Goal: Transaction & Acquisition: Purchase product/service

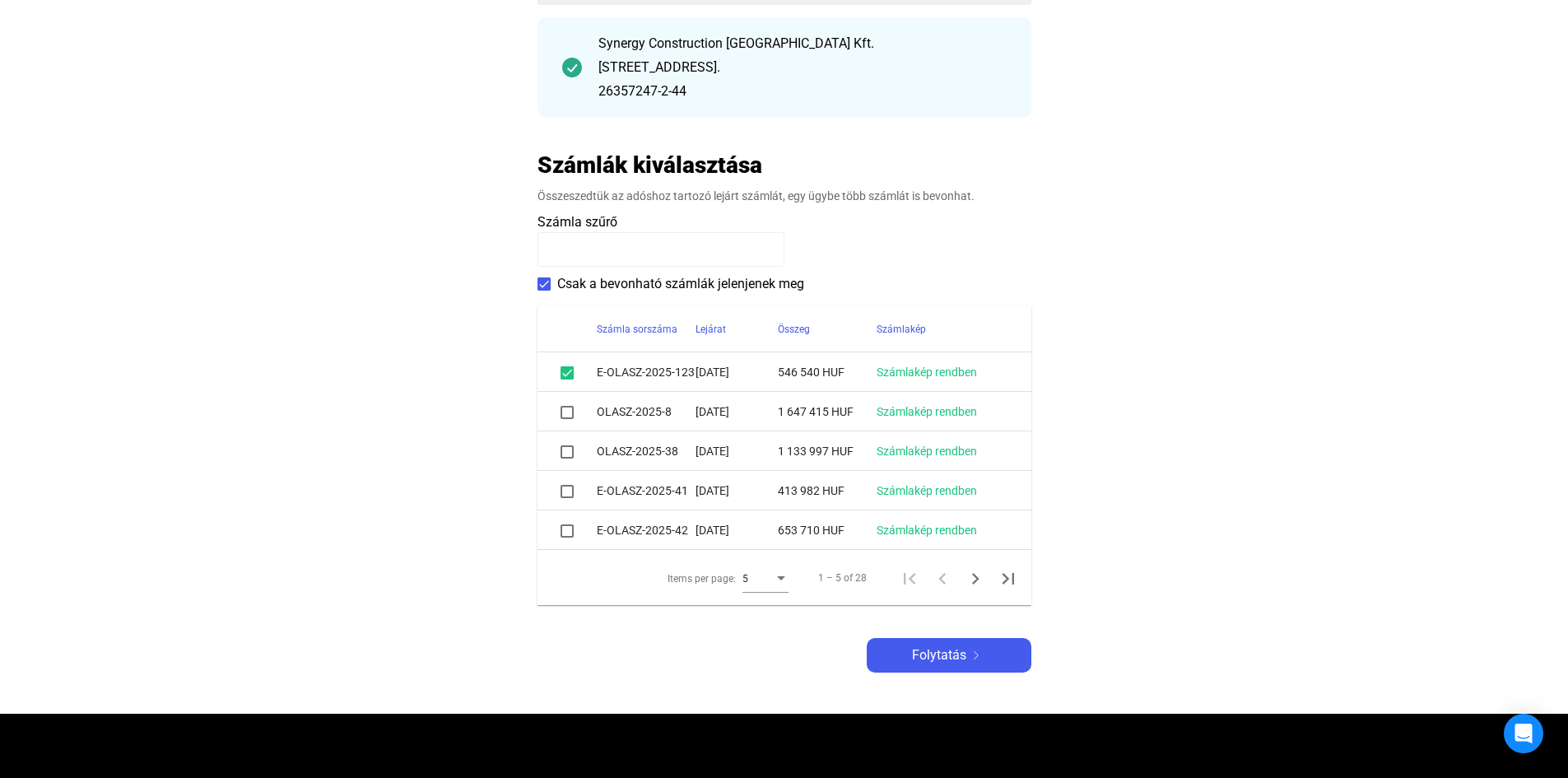
scroll to position [247, 0]
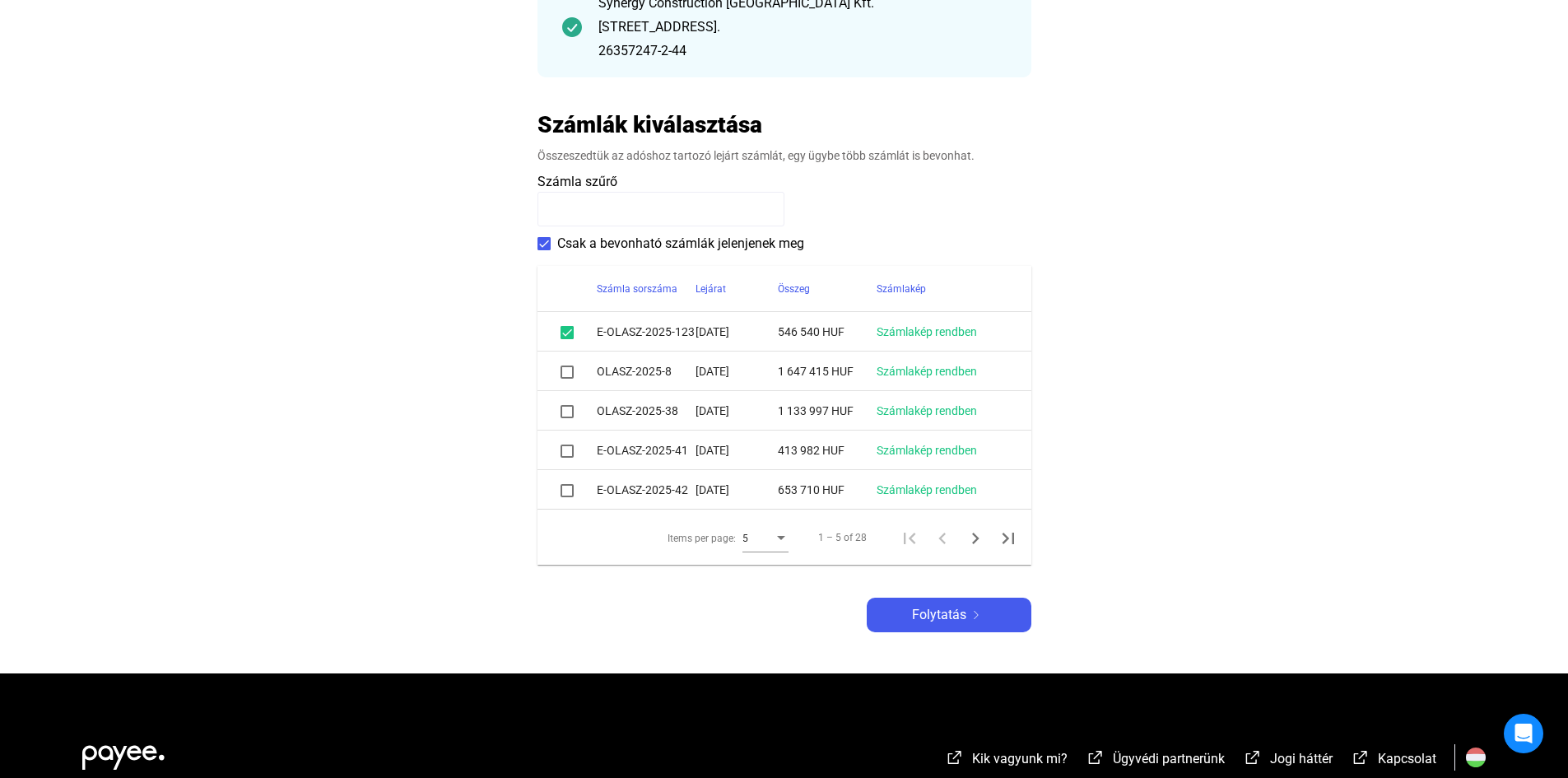
click at [565, 373] on span at bounding box center [566, 371] width 13 height 13
click at [571, 415] on span at bounding box center [566, 411] width 13 height 13
click at [567, 413] on span at bounding box center [566, 411] width 13 height 13
click at [565, 450] on span at bounding box center [566, 451] width 13 height 13
click at [566, 452] on span at bounding box center [566, 451] width 13 height 13
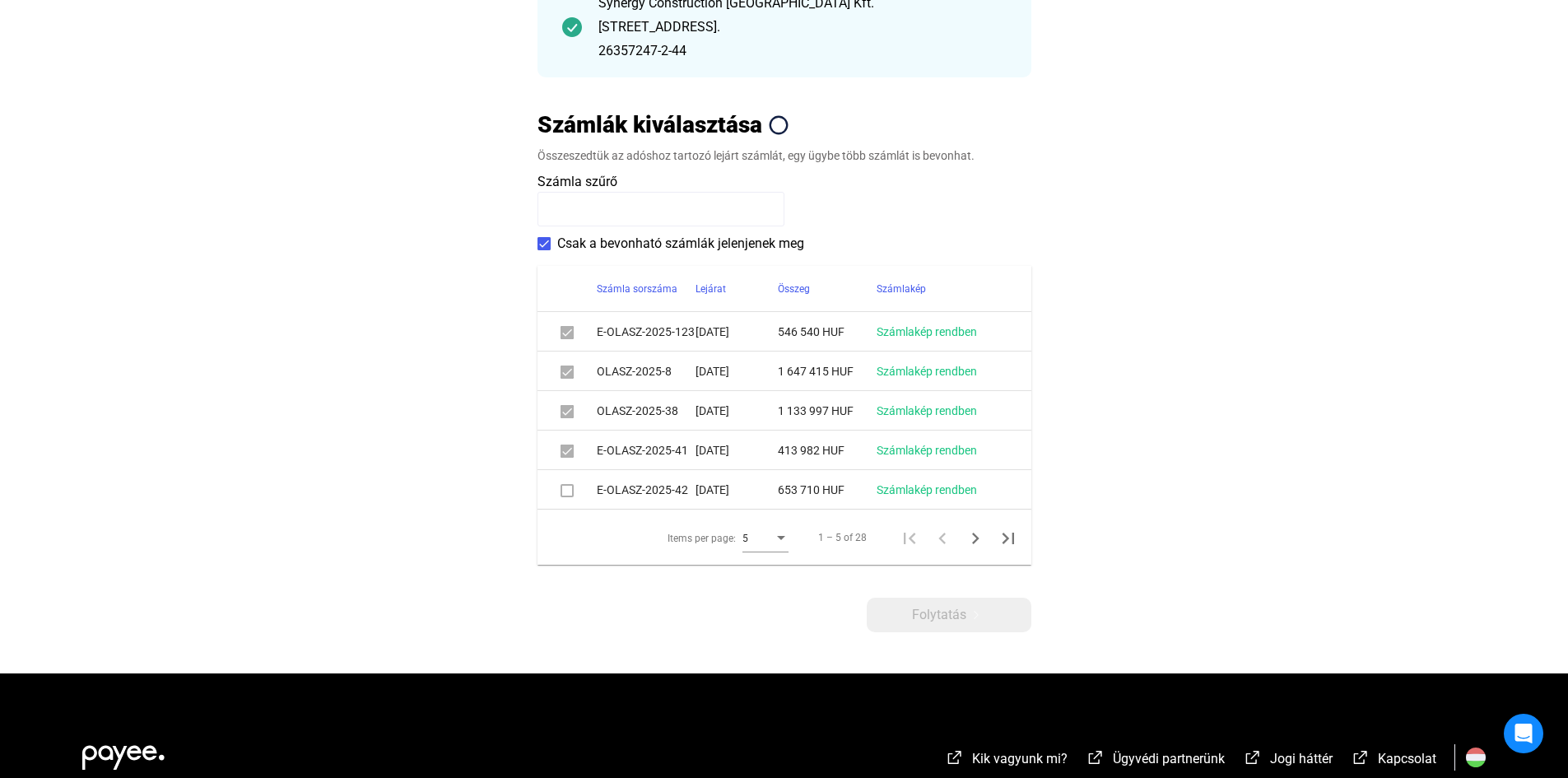
click at [568, 490] on span at bounding box center [566, 490] width 13 height 13
click at [567, 490] on span at bounding box center [566, 490] width 13 height 13
click at [786, 539] on div "Items per page:" at bounding box center [781, 538] width 15 height 13
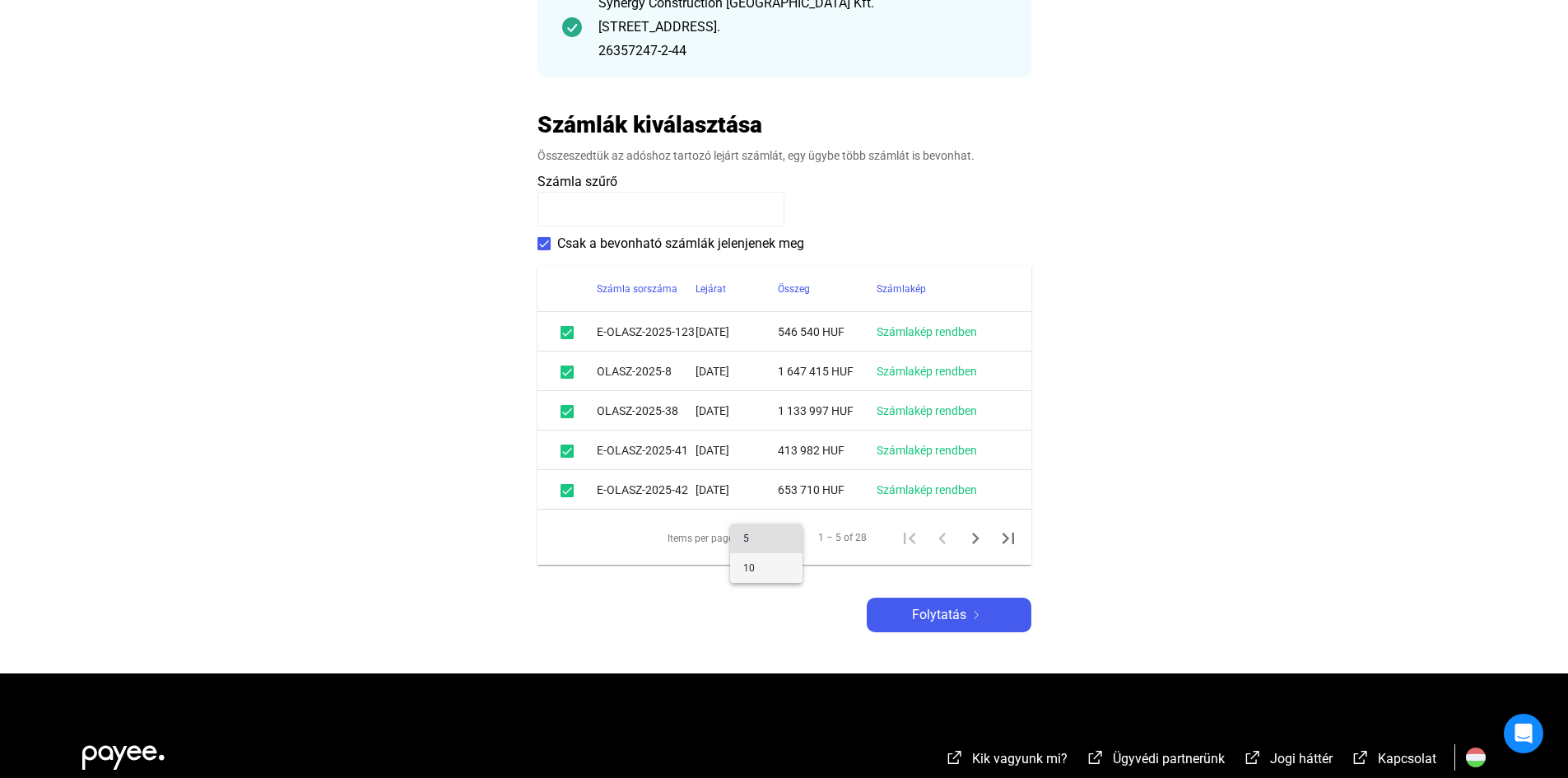
click at [783, 562] on span "10" at bounding box center [766, 568] width 46 height 20
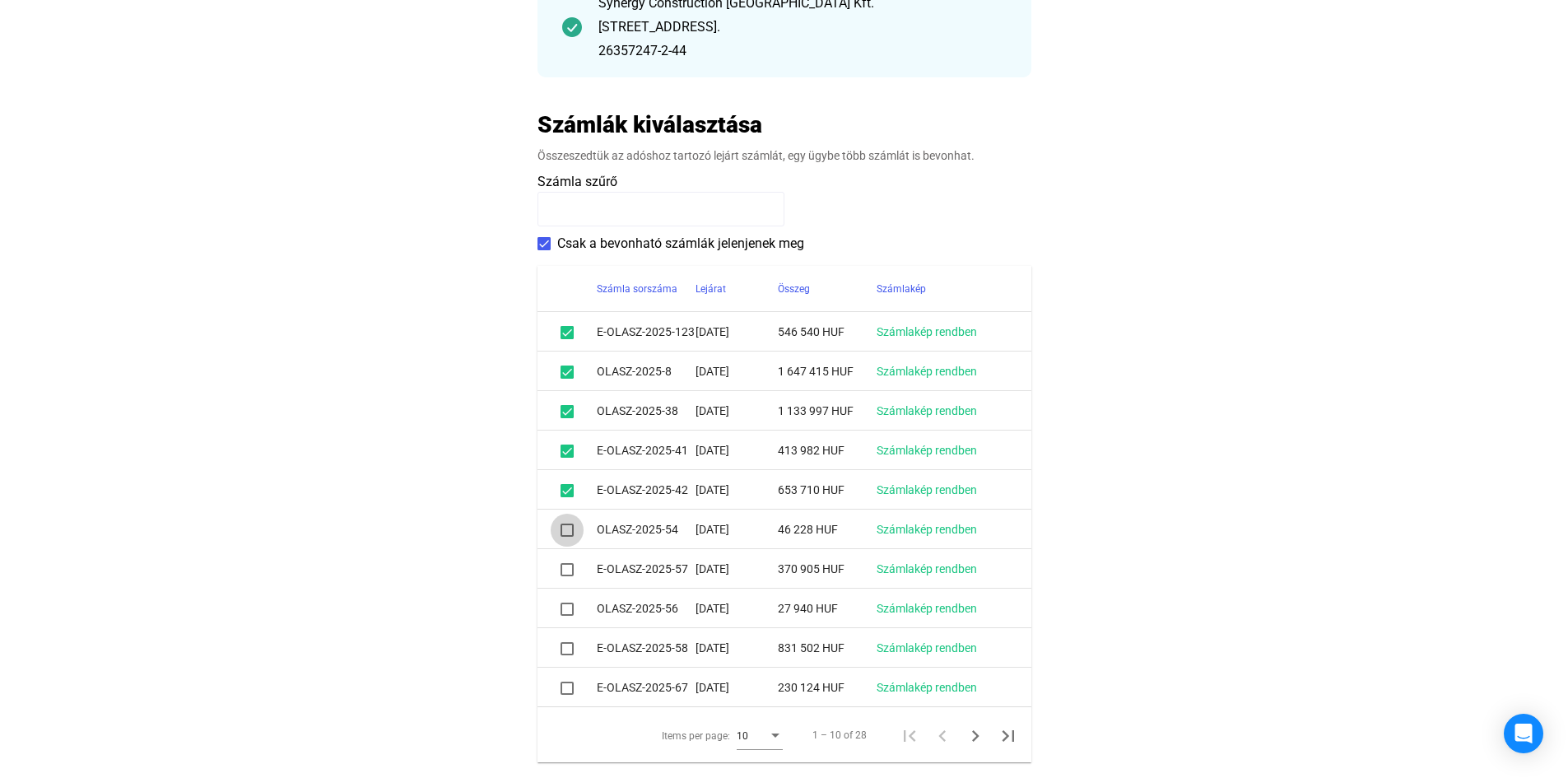
click at [565, 530] on span at bounding box center [566, 530] width 13 height 13
click at [565, 574] on span at bounding box center [566, 569] width 13 height 13
click at [564, 607] on span at bounding box center [566, 609] width 13 height 13
click at [565, 650] on span at bounding box center [566, 648] width 13 height 13
click at [565, 691] on span at bounding box center [566, 687] width 13 height 13
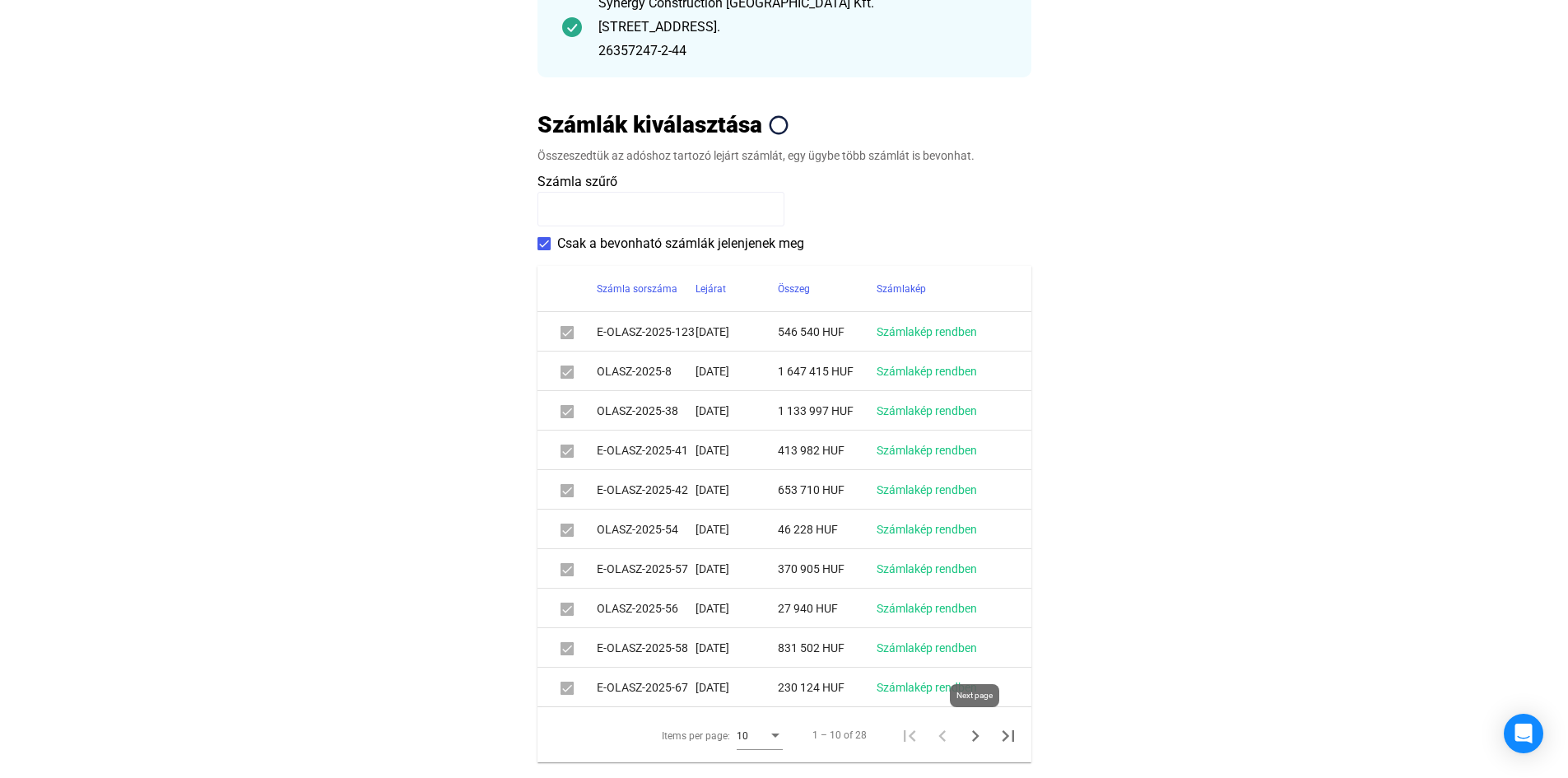
click at [972, 734] on icon "Next page" at bounding box center [974, 736] width 23 height 23
click at [568, 337] on span at bounding box center [566, 332] width 13 height 13
click at [570, 373] on span at bounding box center [566, 371] width 13 height 13
click at [568, 410] on span at bounding box center [566, 411] width 13 height 13
click at [566, 450] on span at bounding box center [566, 451] width 13 height 13
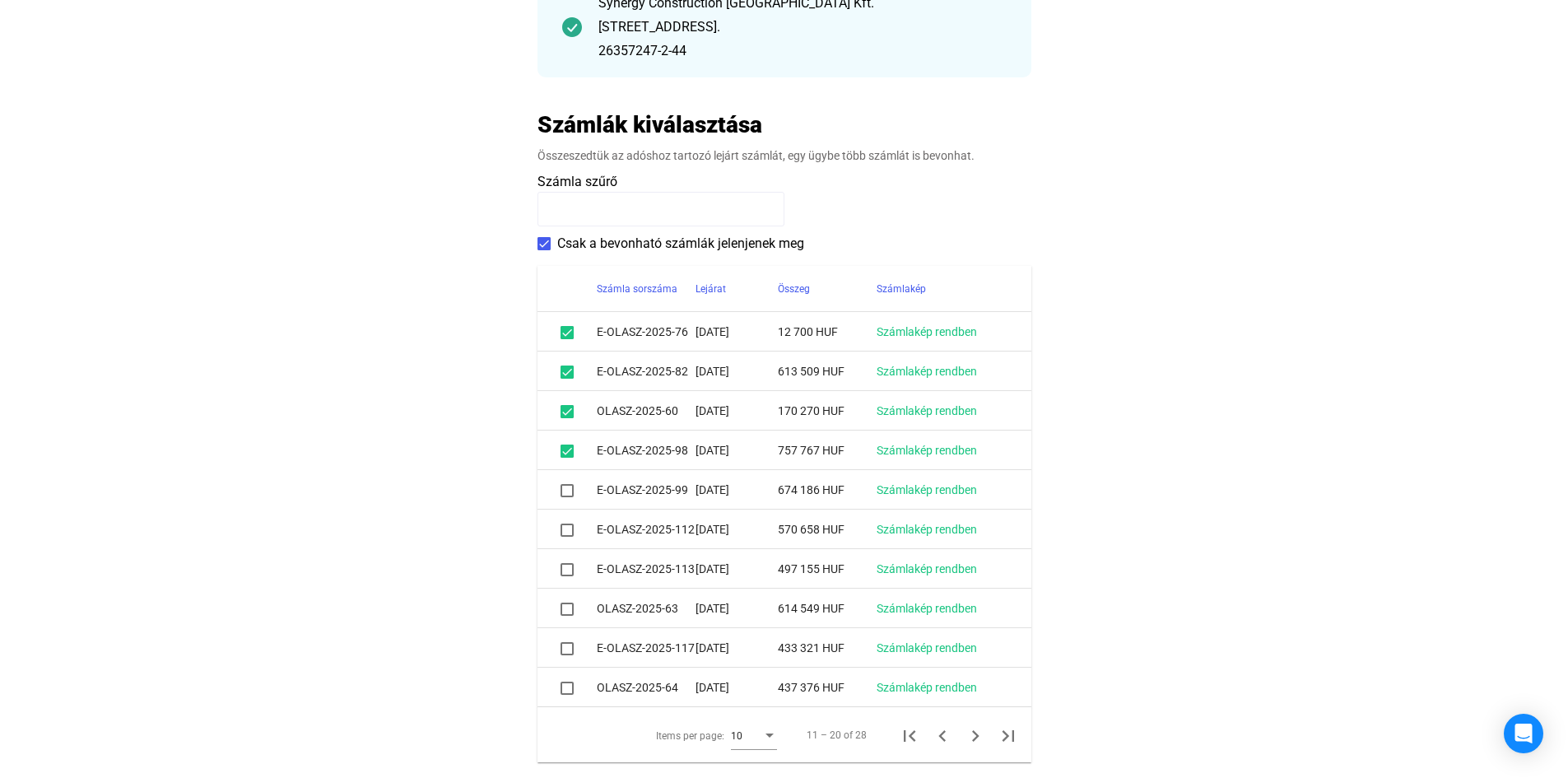
click at [568, 490] on span at bounding box center [566, 490] width 13 height 13
click at [566, 533] on span at bounding box center [566, 530] width 13 height 13
click at [566, 572] on span at bounding box center [566, 569] width 13 height 13
click at [570, 607] on span at bounding box center [566, 609] width 13 height 13
click at [568, 645] on span at bounding box center [566, 648] width 13 height 13
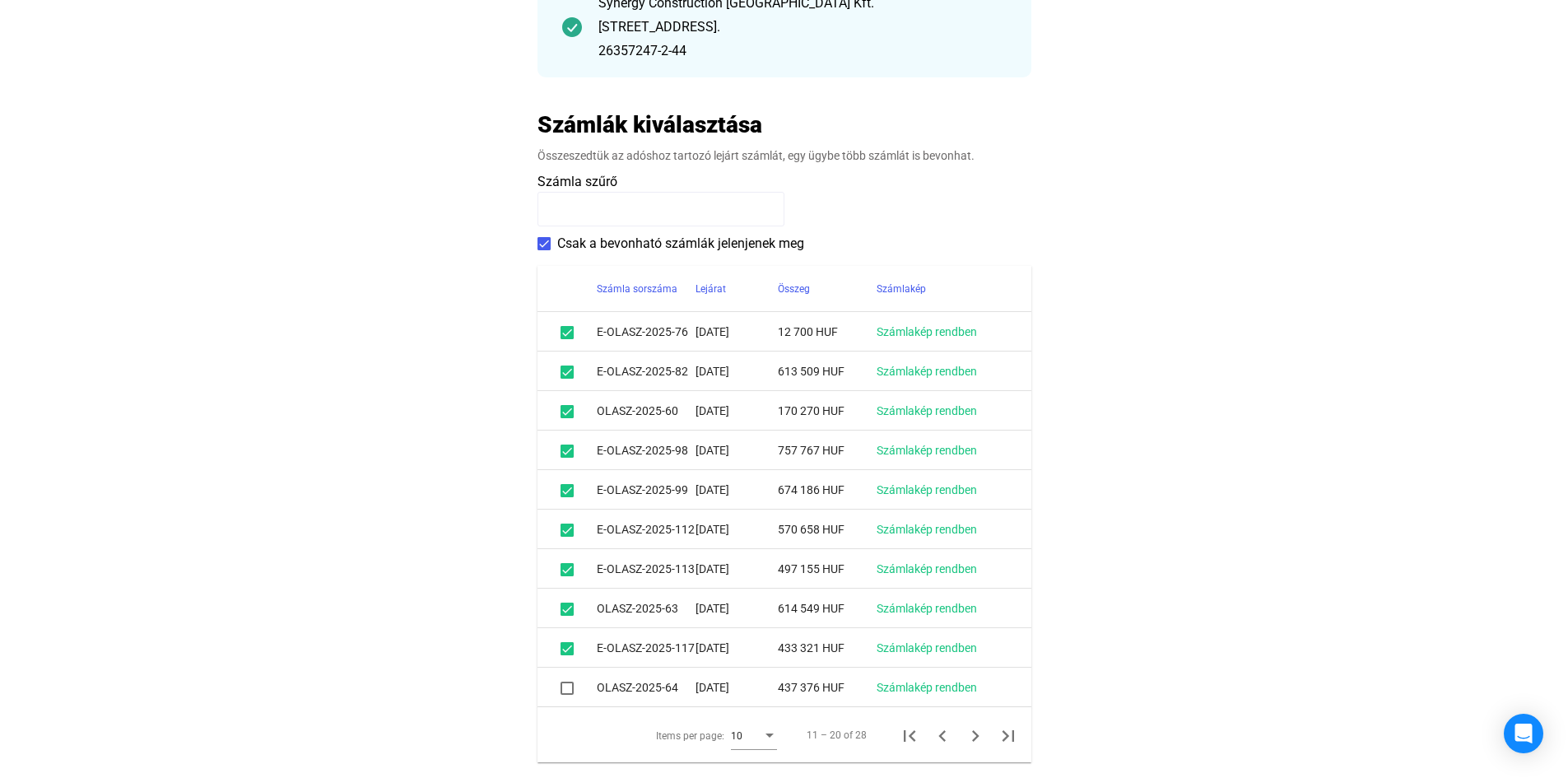
click at [569, 687] on span at bounding box center [566, 687] width 13 height 13
click at [975, 735] on icon "Next page" at bounding box center [974, 736] width 23 height 23
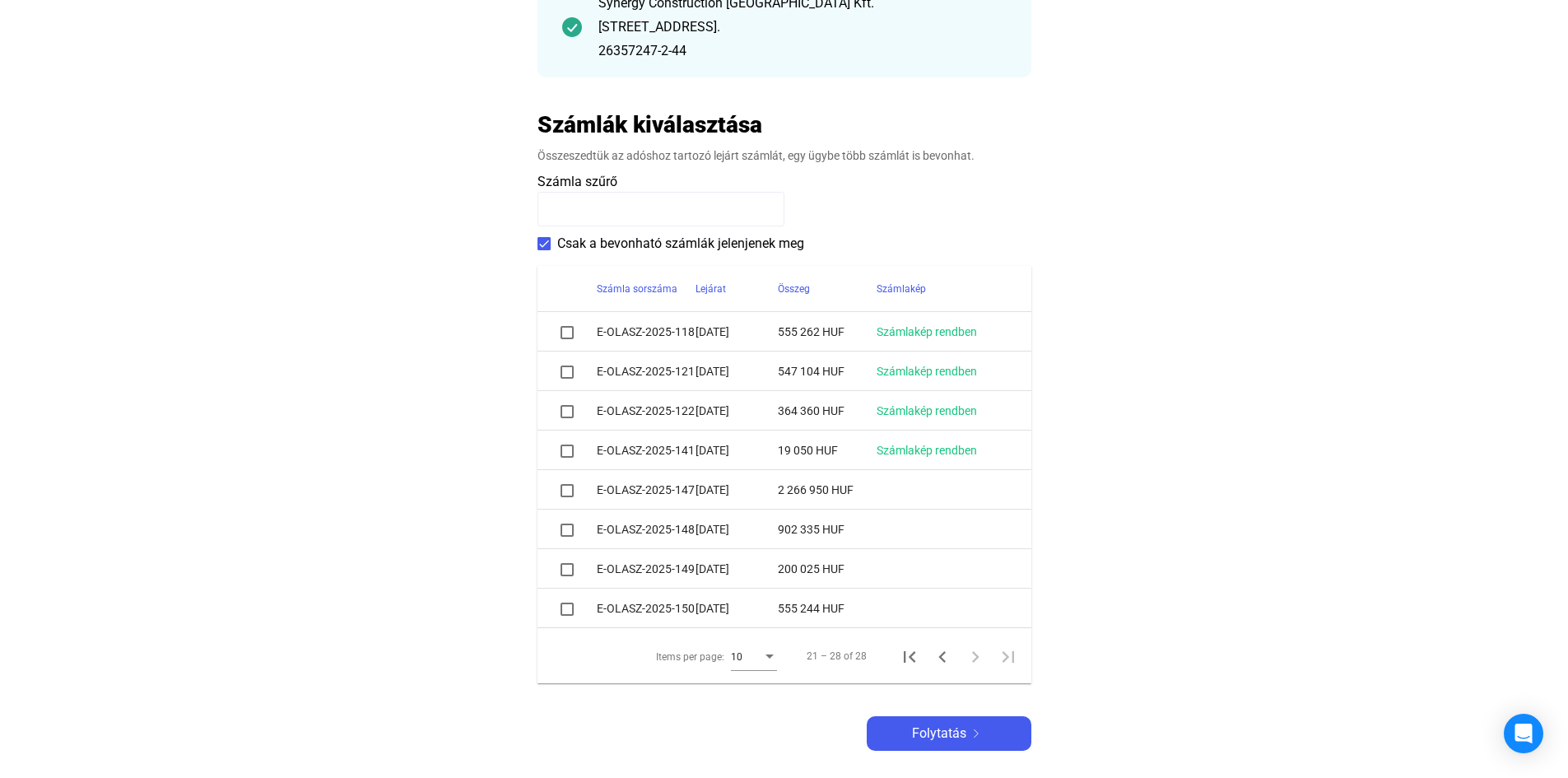
click at [566, 334] on span at bounding box center [566, 332] width 13 height 13
click at [569, 369] on span at bounding box center [566, 371] width 13 height 13
click at [568, 415] on span at bounding box center [566, 411] width 13 height 13
click at [571, 446] on span at bounding box center [566, 451] width 13 height 13
click at [565, 495] on span at bounding box center [566, 490] width 13 height 13
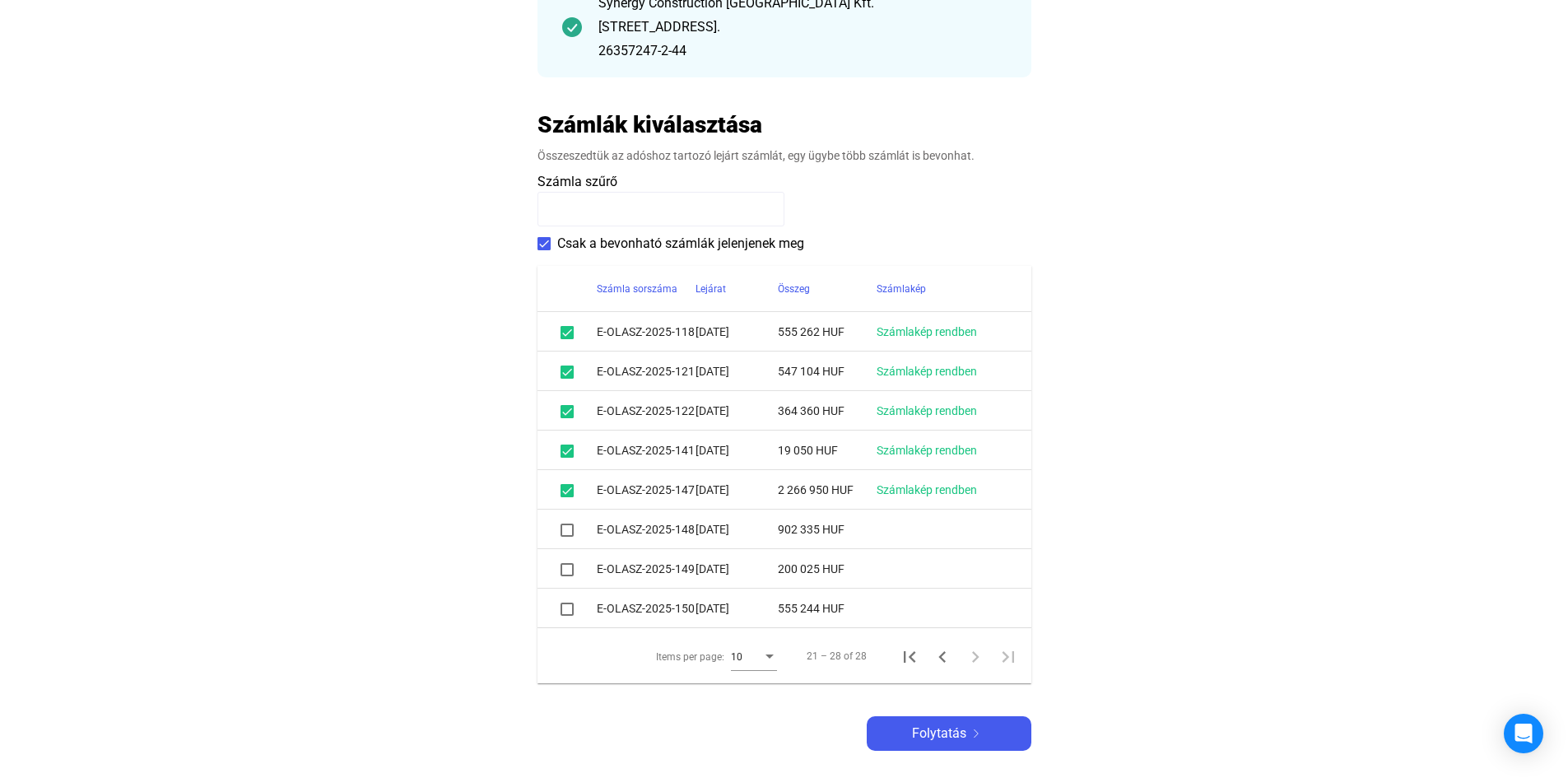
click at [565, 488] on span at bounding box center [566, 490] width 13 height 13
click at [568, 454] on span at bounding box center [566, 451] width 13 height 13
click at [567, 452] on span at bounding box center [566, 451] width 13 height 13
click at [940, 655] on icon "Previous page" at bounding box center [942, 657] width 8 height 12
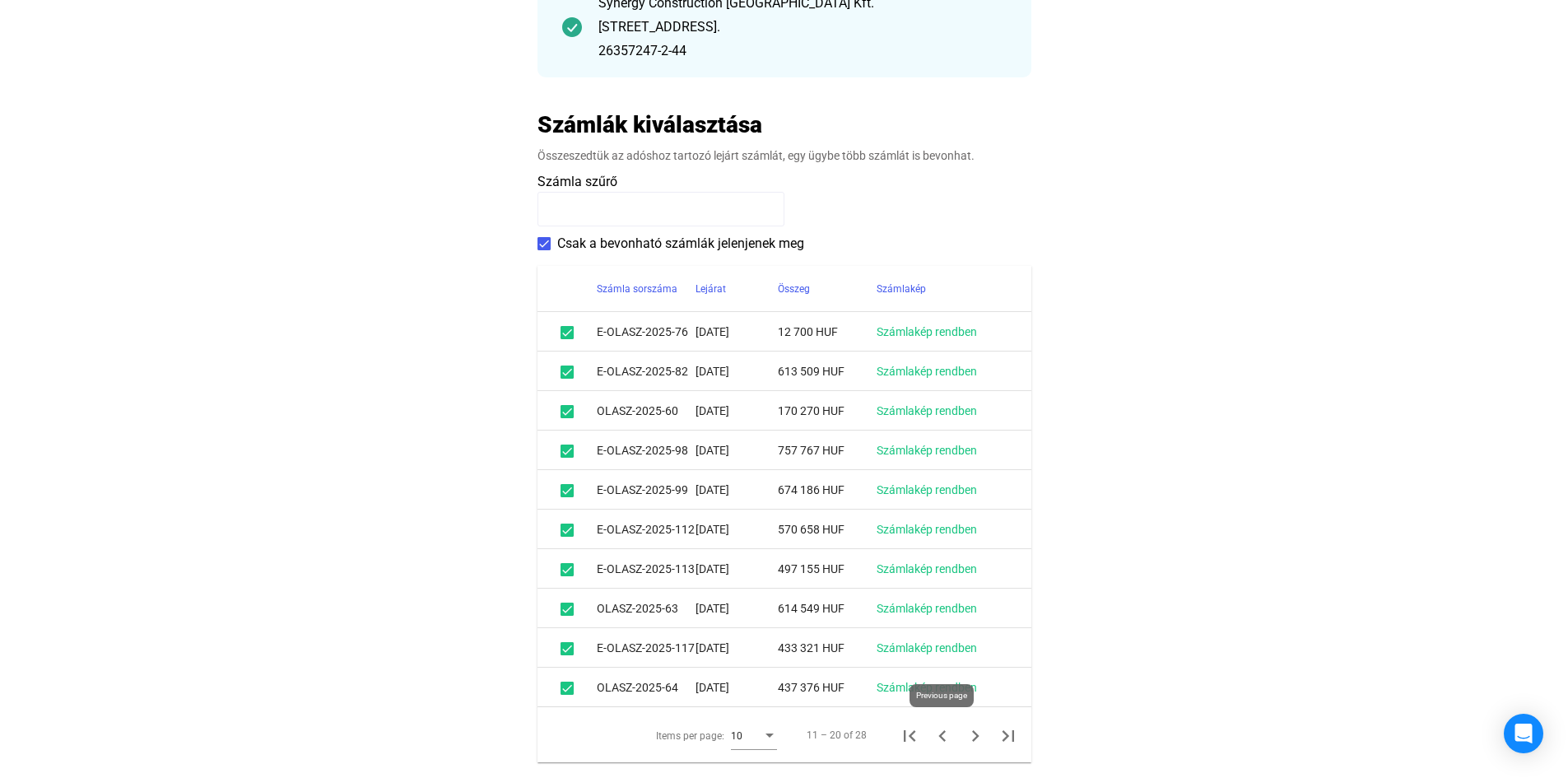
click at [939, 737] on icon "Previous page" at bounding box center [942, 736] width 23 height 23
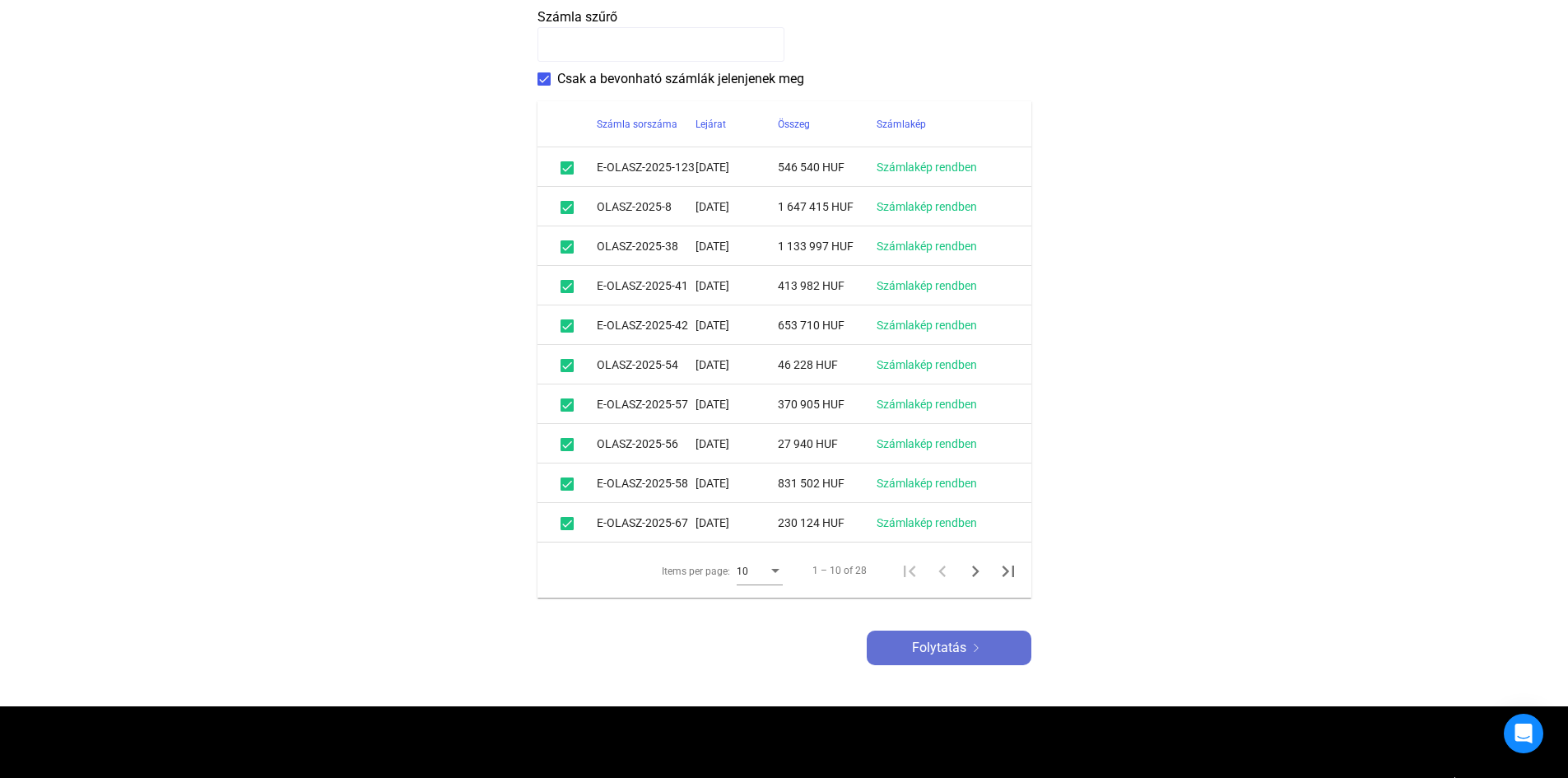
click at [935, 644] on span "Folytatás" at bounding box center [939, 648] width 54 height 20
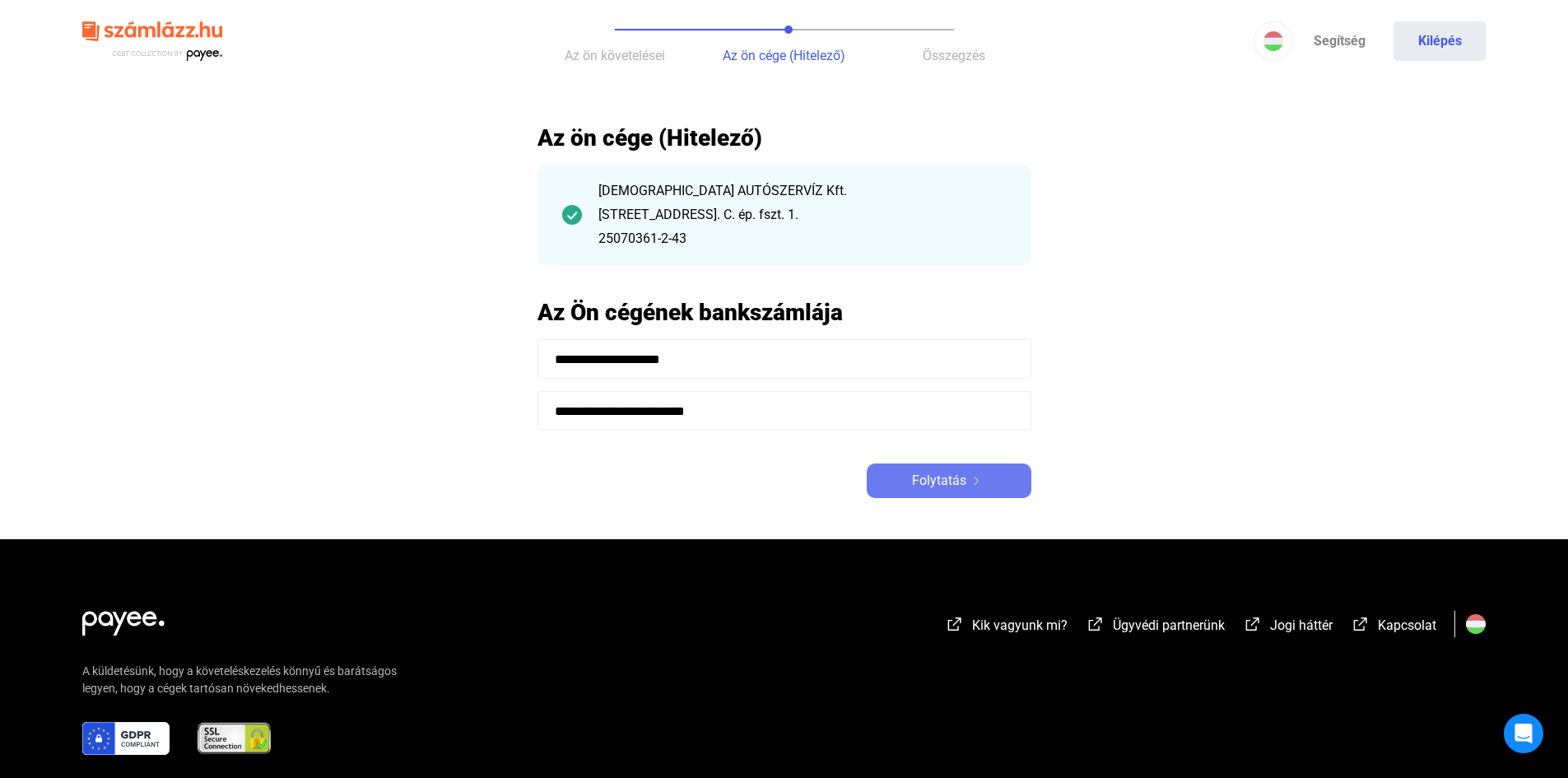
click at [948, 480] on span "Folytatás" at bounding box center [939, 481] width 54 height 20
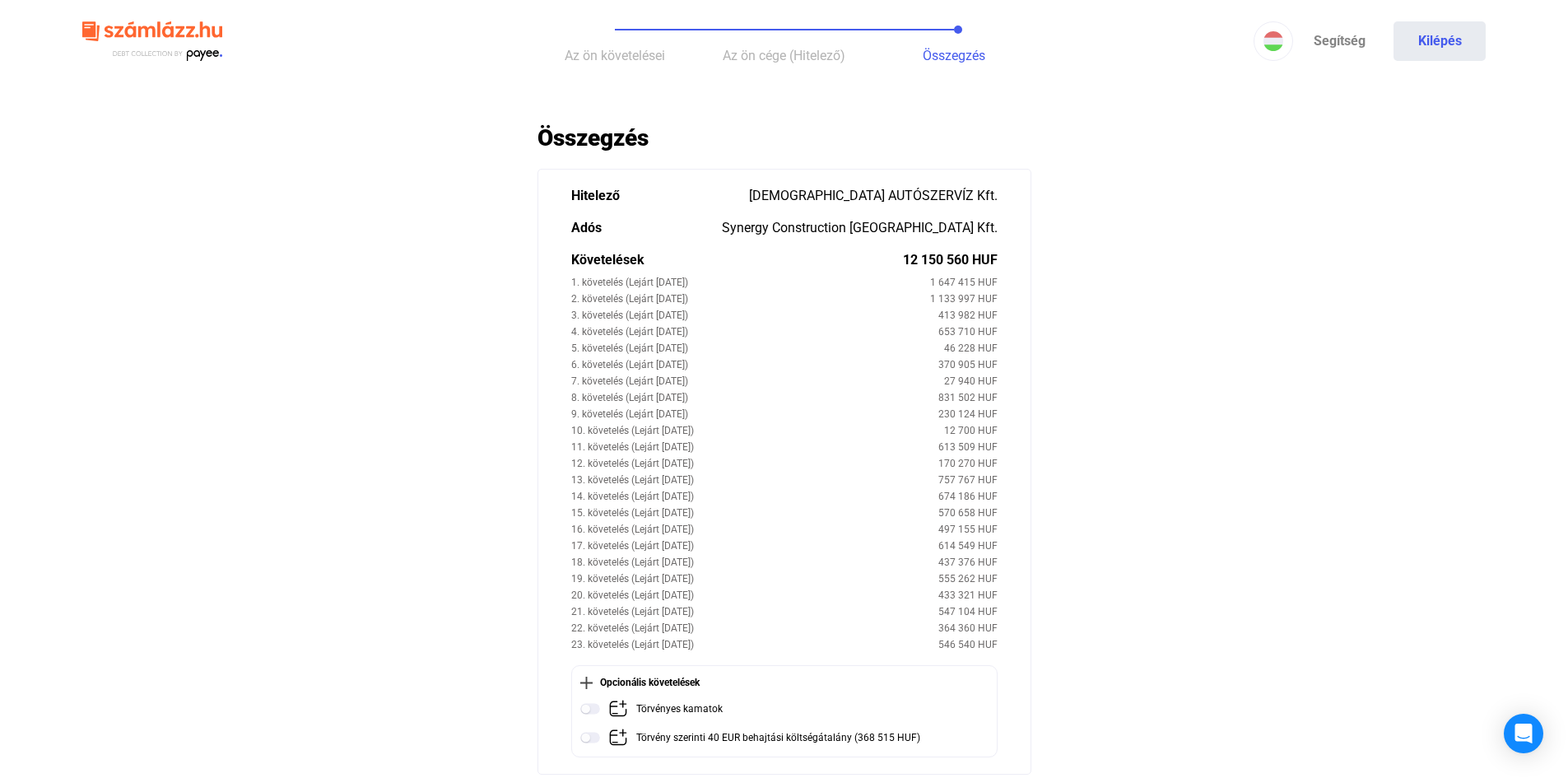
scroll to position [247, 0]
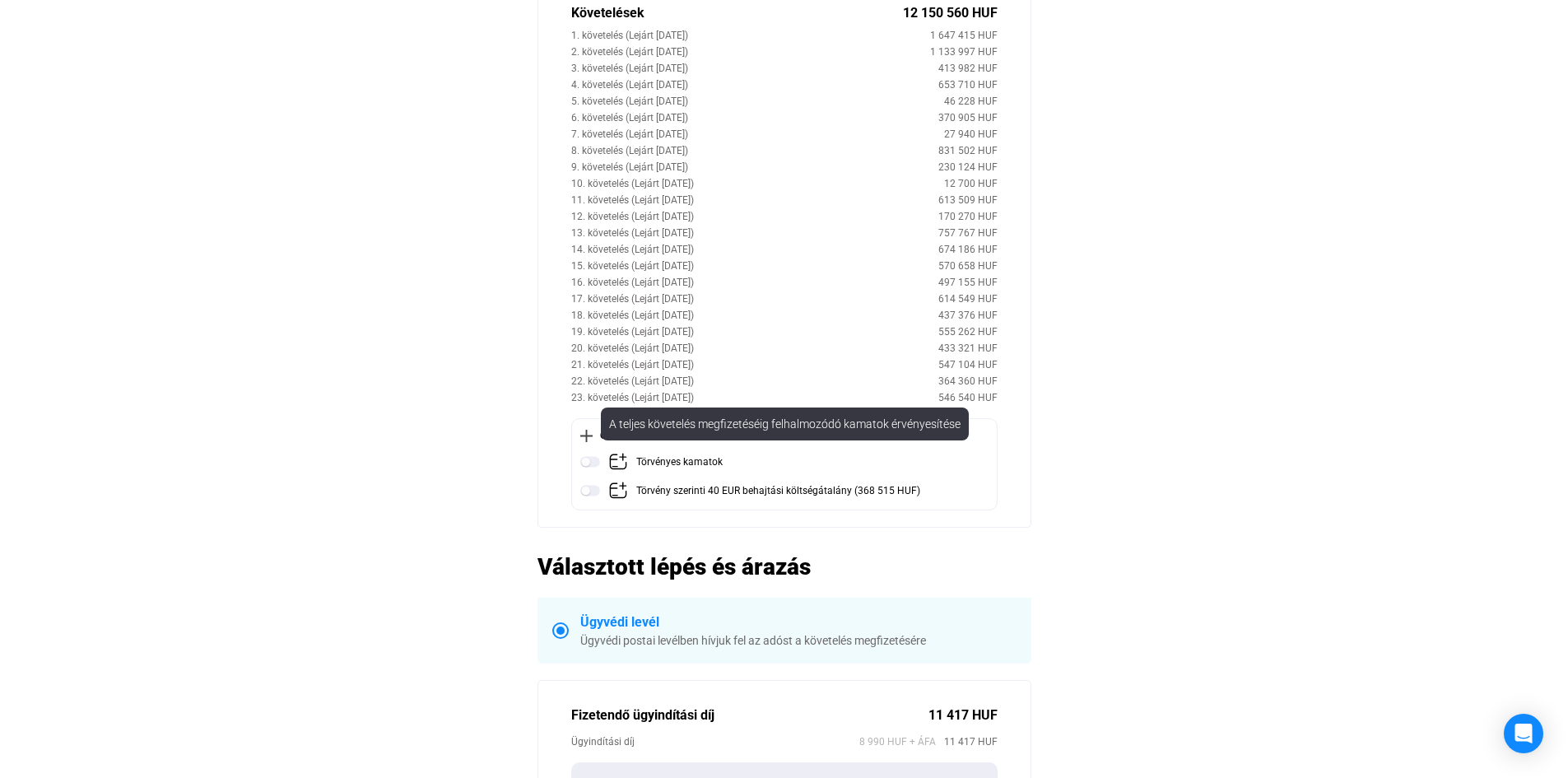
click at [598, 459] on img at bounding box center [591, 462] width 20 height 20
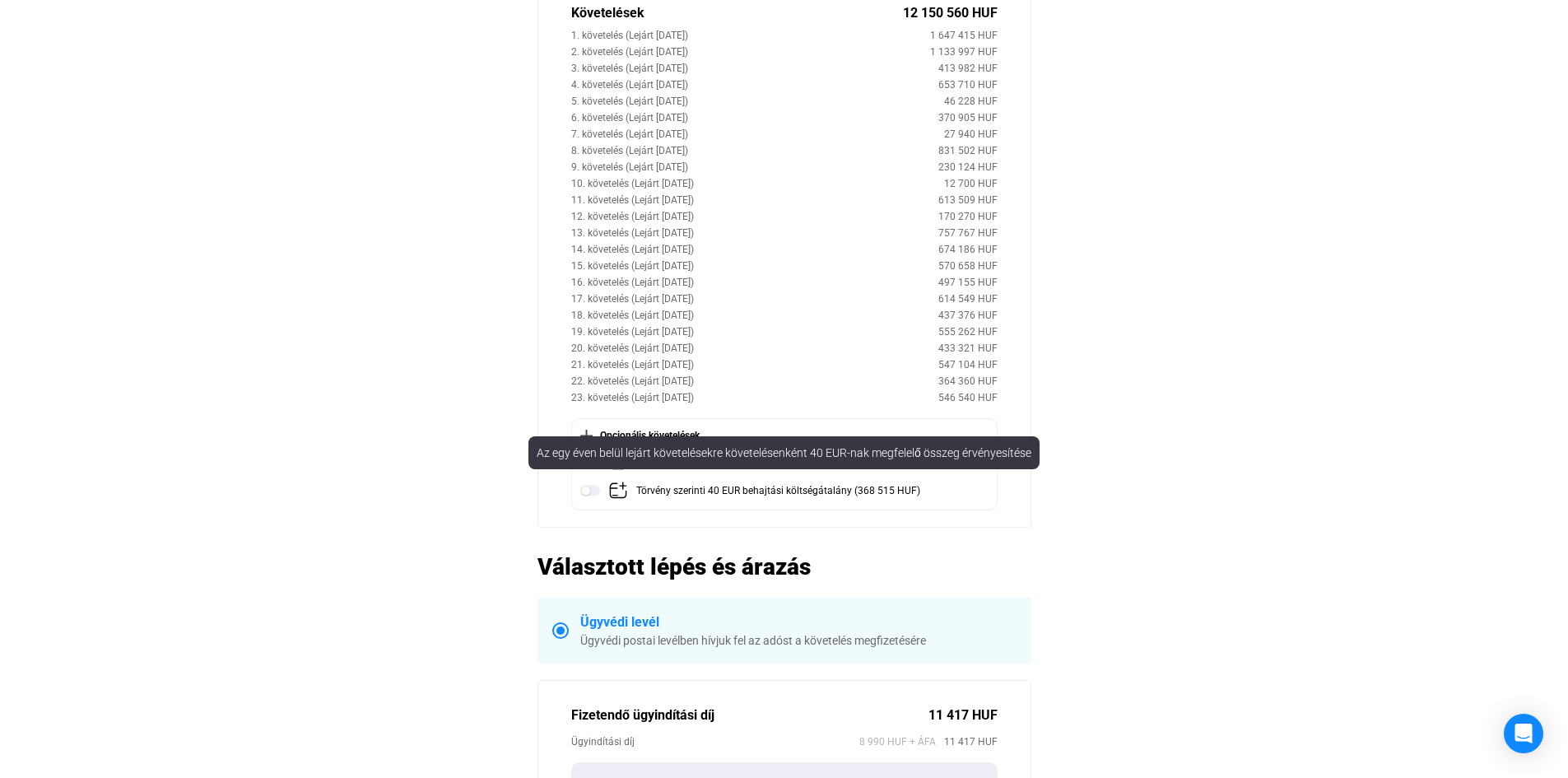
click at [596, 490] on img at bounding box center [591, 490] width 20 height 20
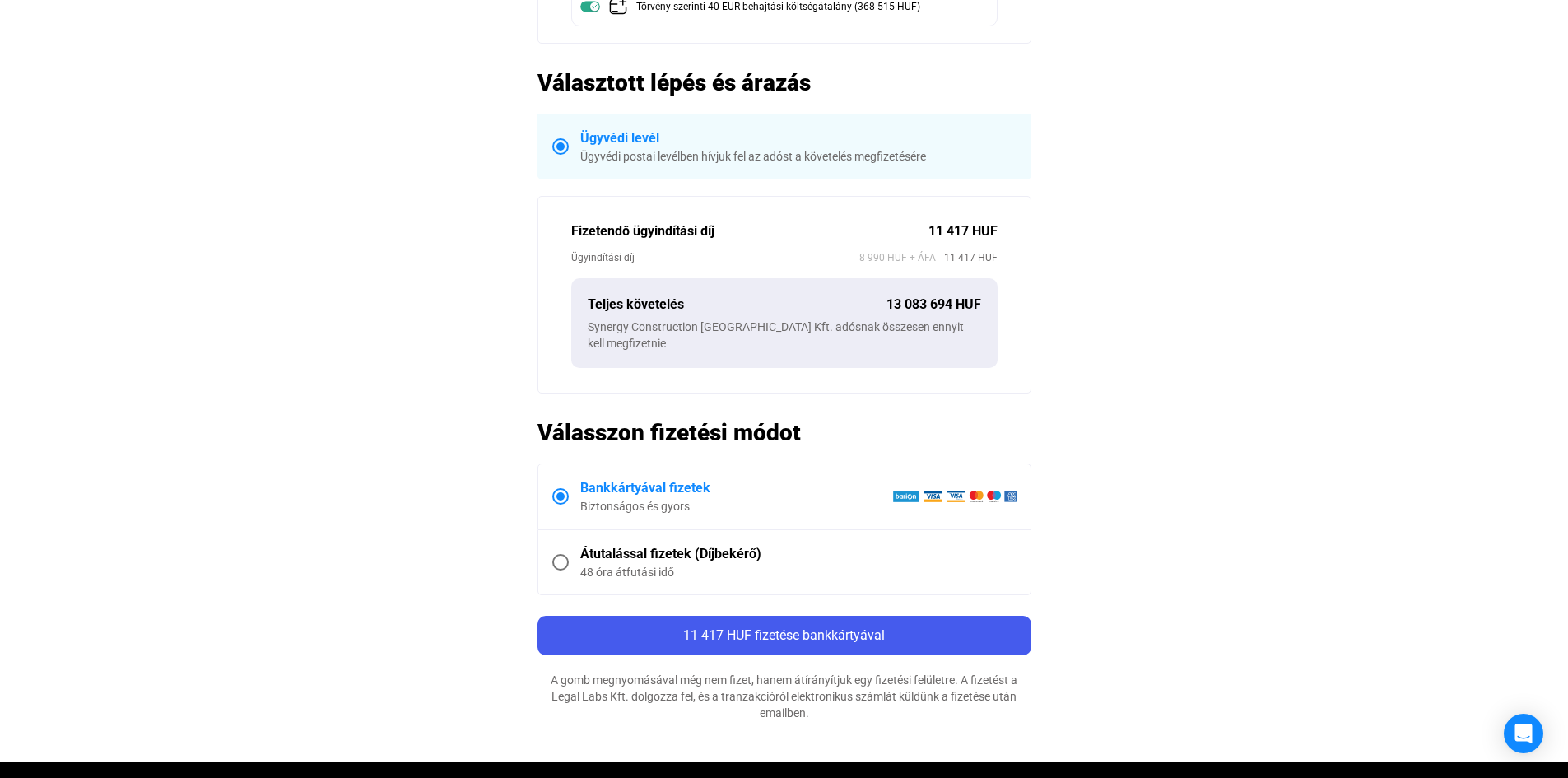
scroll to position [742, 0]
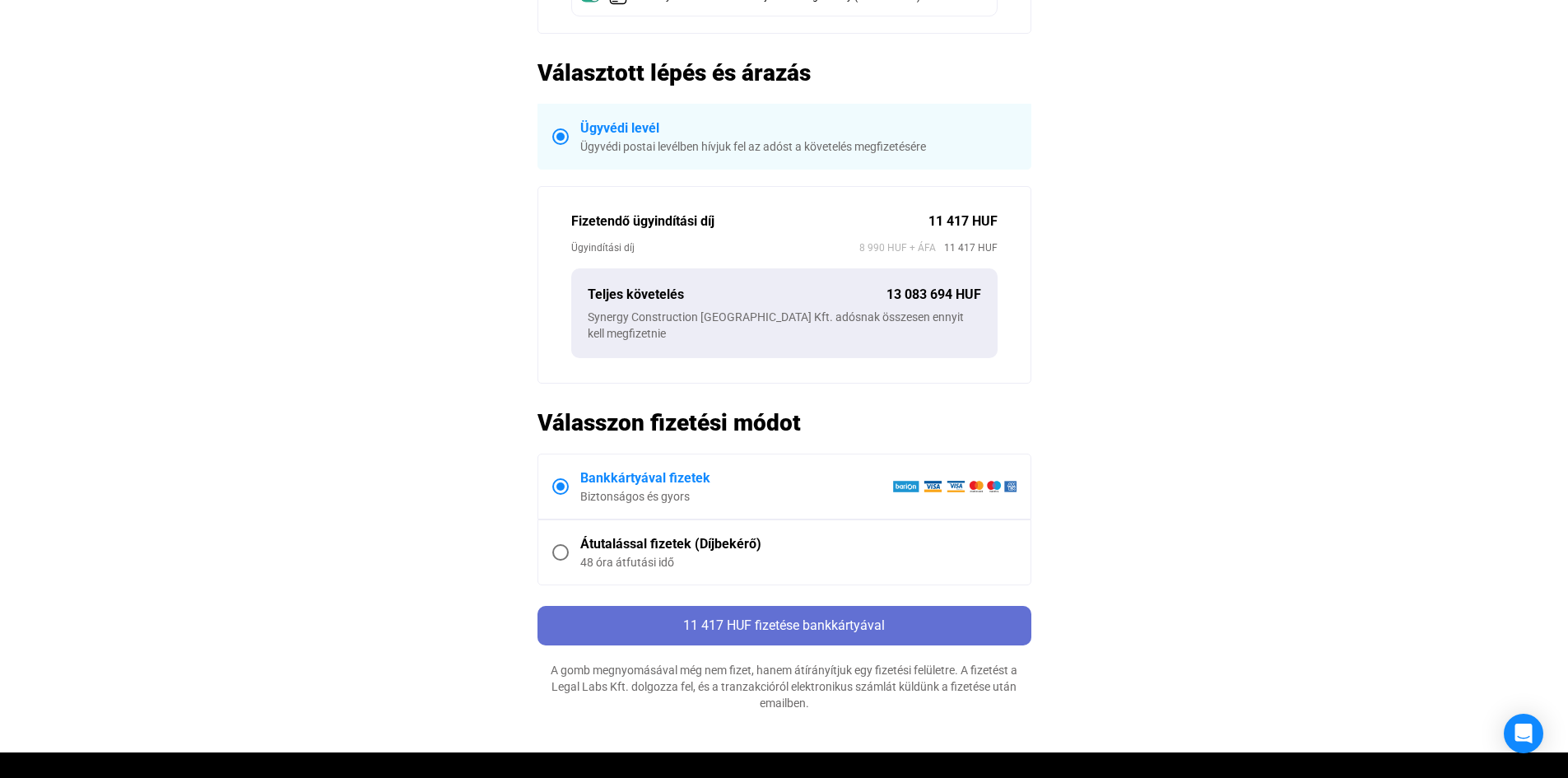
click at [855, 617] on span "11 417 HUF fizetése bankkártyával" at bounding box center [784, 625] width 202 height 16
